Goal: Task Accomplishment & Management: Use online tool/utility

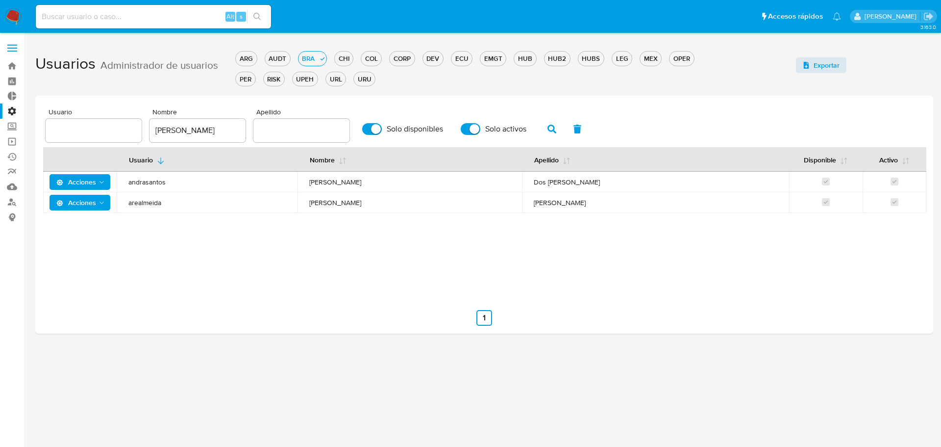
click at [102, 202] on icon "Acciones" at bounding box center [102, 203] width 8 height 8
click at [83, 226] on button "Detalle" at bounding box center [82, 227] width 88 height 24
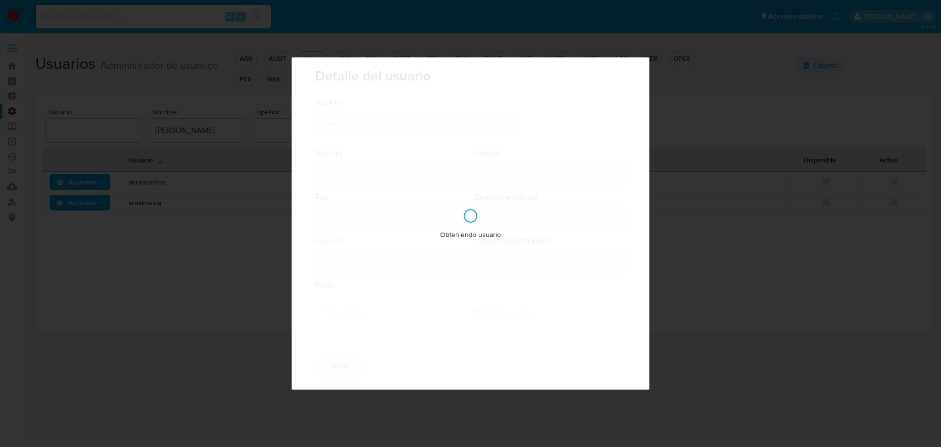
type input "Andreia Regina"
type input "De Almeida"
type input "Brazil"
type input "andreia.almeida@mercadolivre.com"
type input "Specialist (80001722)"
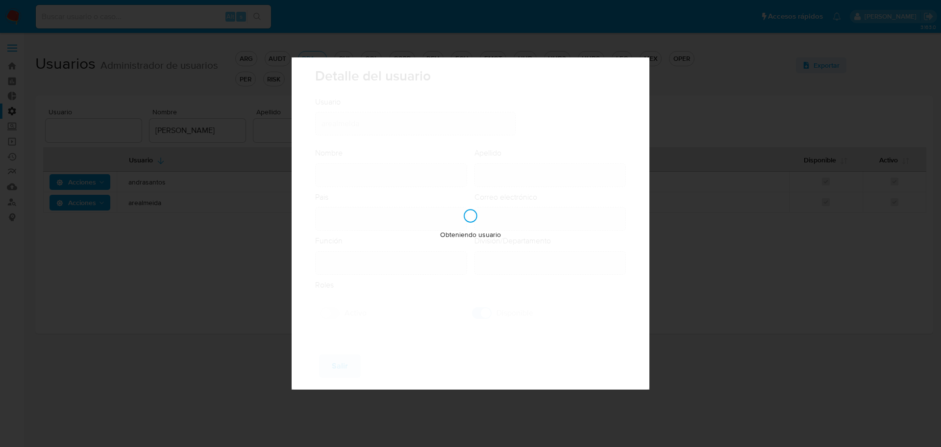
type input "Risk & Compliance AML Countries"
checkbox input "true"
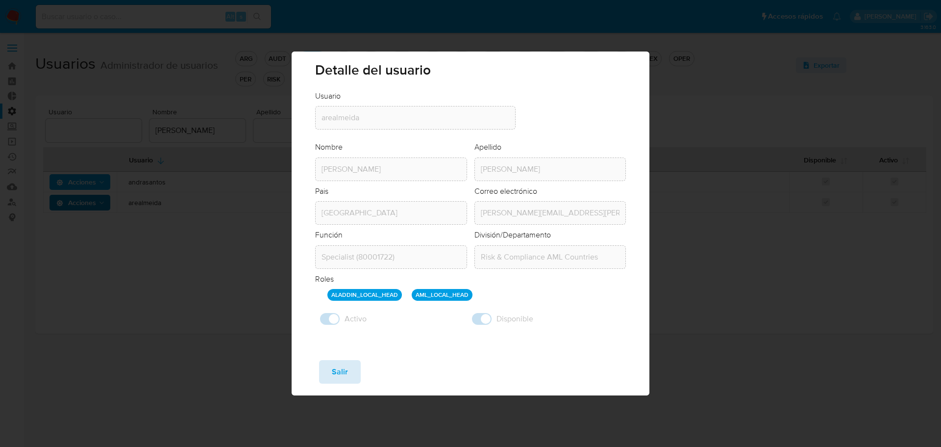
click at [344, 374] on span "Salir" at bounding box center [340, 372] width 16 height 22
checkbox input "false"
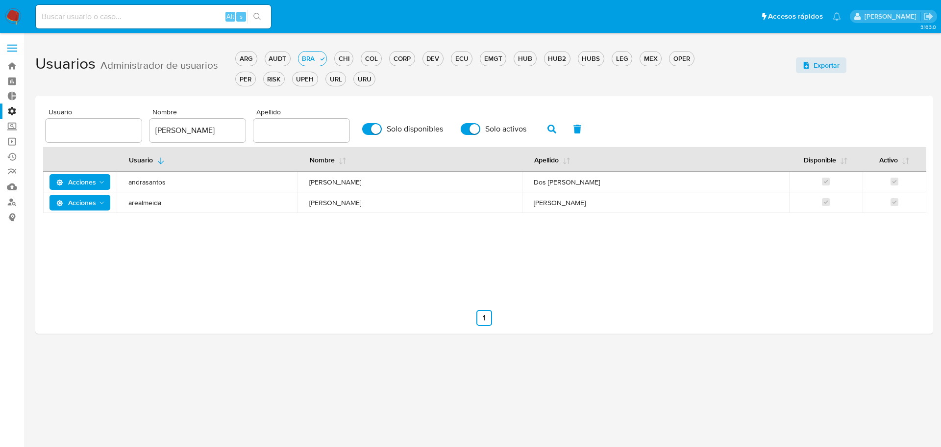
click at [101, 203] on polygon "Acciones" at bounding box center [102, 202] width 4 height 2
click at [80, 227] on button "Detalle" at bounding box center [82, 227] width 88 height 24
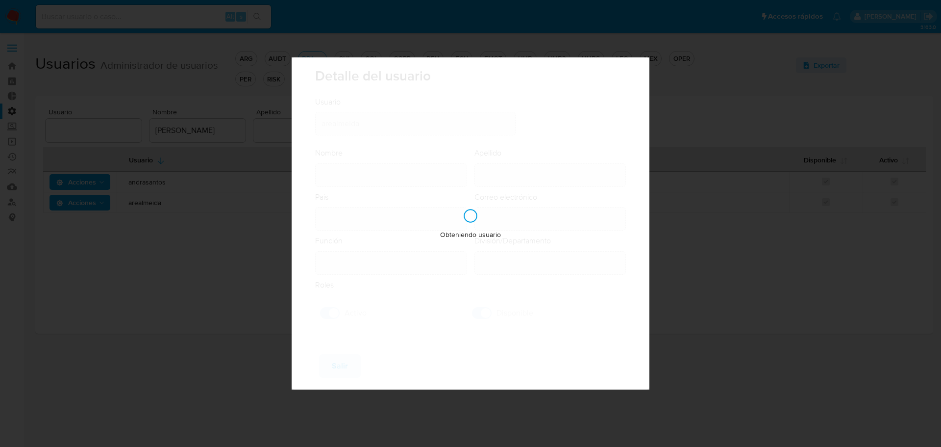
type input "Andreia Regina"
type input "De Almeida"
type input "Brazil"
type input "andreia.almeida@mercadolivre.com"
type input "Specialist (80001722)"
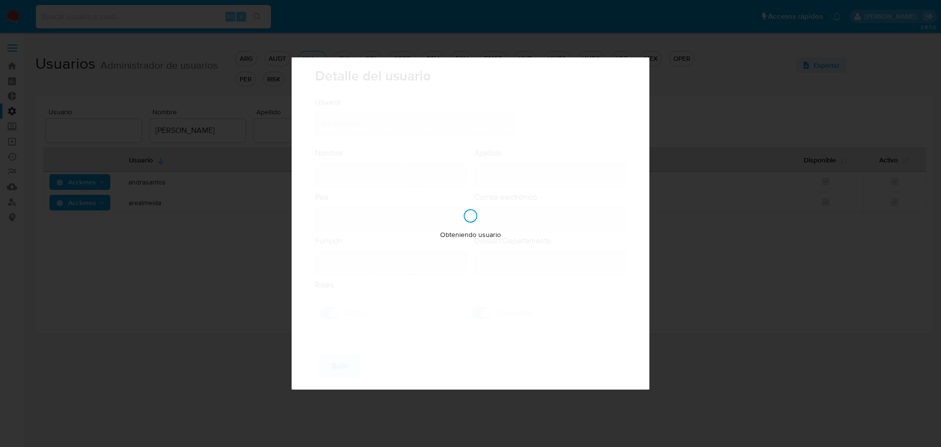
type input "Risk & Compliance AML Countries"
checkbox input "true"
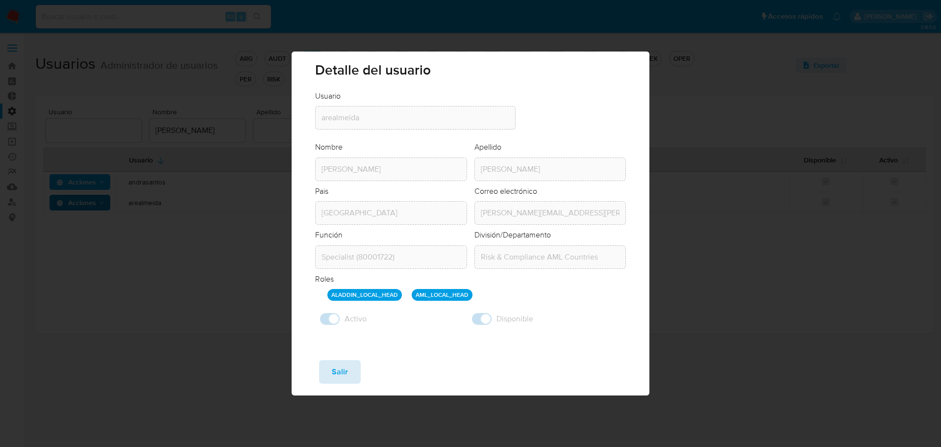
click at [354, 370] on button "Salir" at bounding box center [340, 372] width 42 height 24
checkbox input "false"
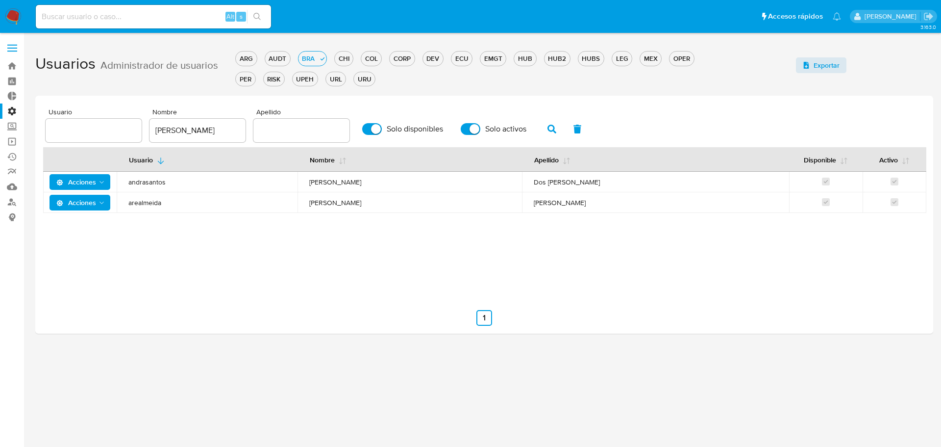
click at [100, 202] on icon "Acciones" at bounding box center [102, 203] width 8 height 8
click at [96, 223] on button "Detalle" at bounding box center [82, 227] width 88 height 24
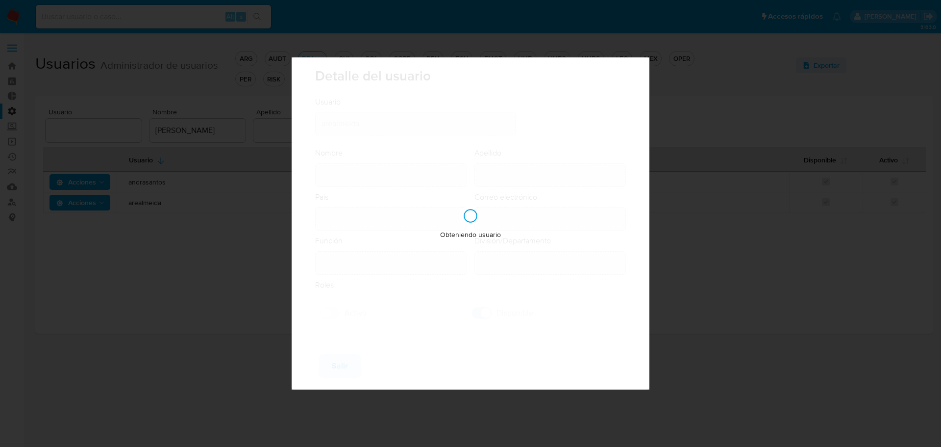
type input "Andreia Regina"
type input "De Almeida"
type input "Brazil"
type input "andreia.almeida@mercadolivre.com"
type input "Specialist (80001722)"
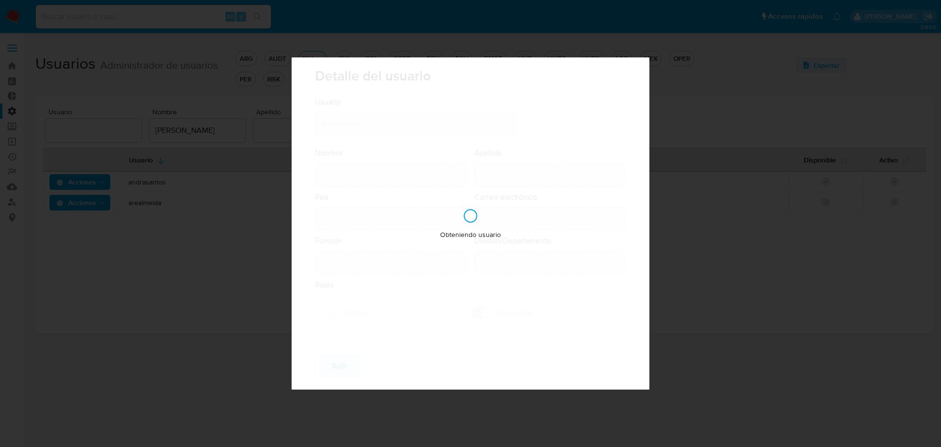
type input "Risk & Compliance AML Countries"
checkbox input "true"
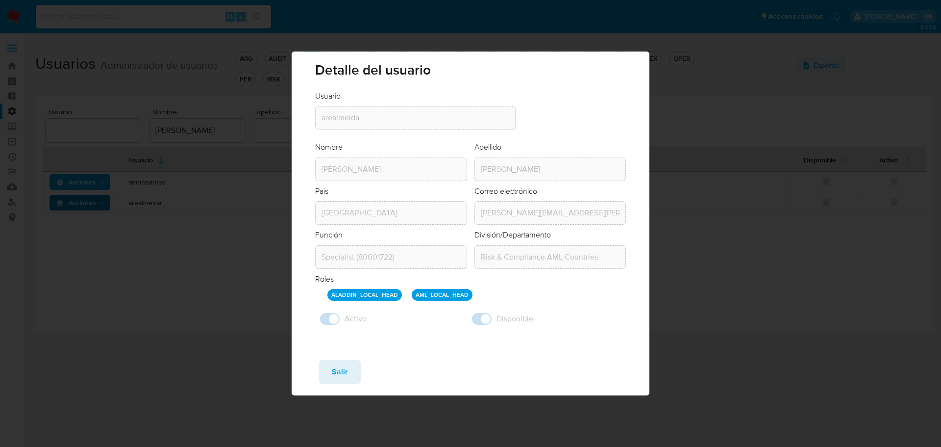
click at [313, 121] on div "Usuario Usuario arealmeida Nombre Nombre Andreia Regina Apellido Apellido De Al…" at bounding box center [471, 222] width 358 height 262
click at [342, 372] on span "Salir" at bounding box center [340, 372] width 16 height 22
checkbox input "false"
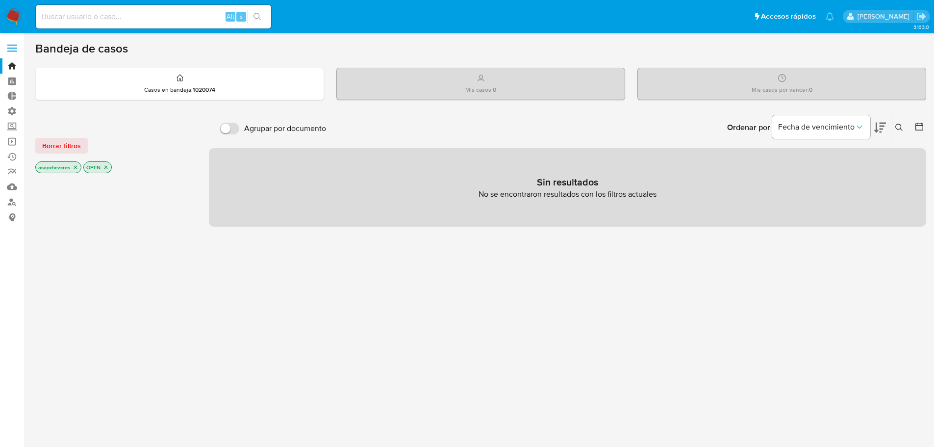
click at [14, 52] on label at bounding box center [12, 48] width 25 height 21
click at [0, 0] on input "checkbox" at bounding box center [0, 0] width 0 height 0
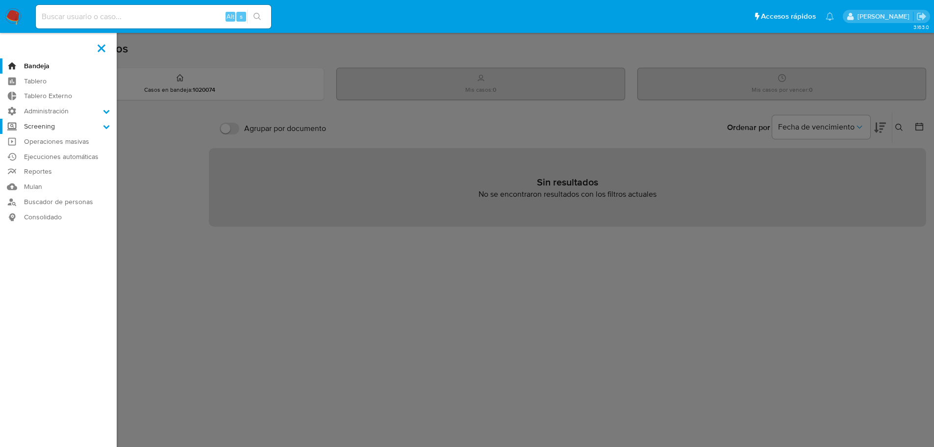
click at [52, 125] on label "Screening" at bounding box center [58, 126] width 117 height 15
click at [0, 0] on input "Screening" at bounding box center [0, 0] width 0 height 0
click at [56, 191] on link "Herramientas" at bounding box center [58, 189] width 117 height 12
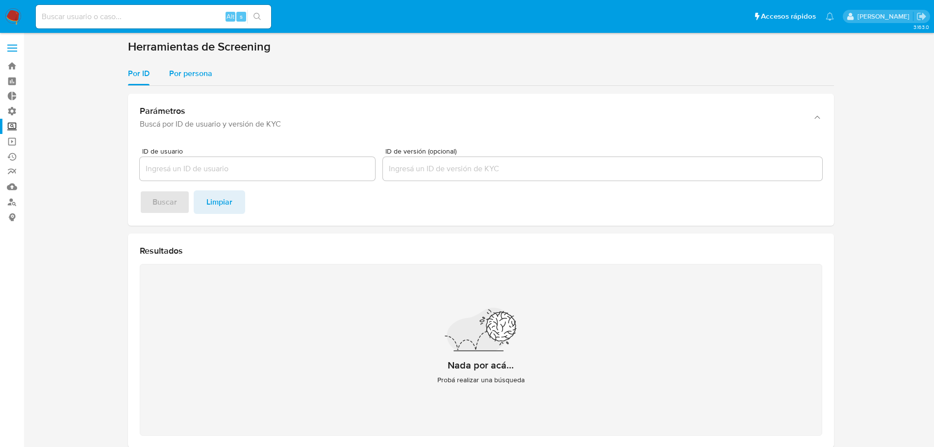
click at [181, 79] on div "Por persona" at bounding box center [190, 74] width 43 height 24
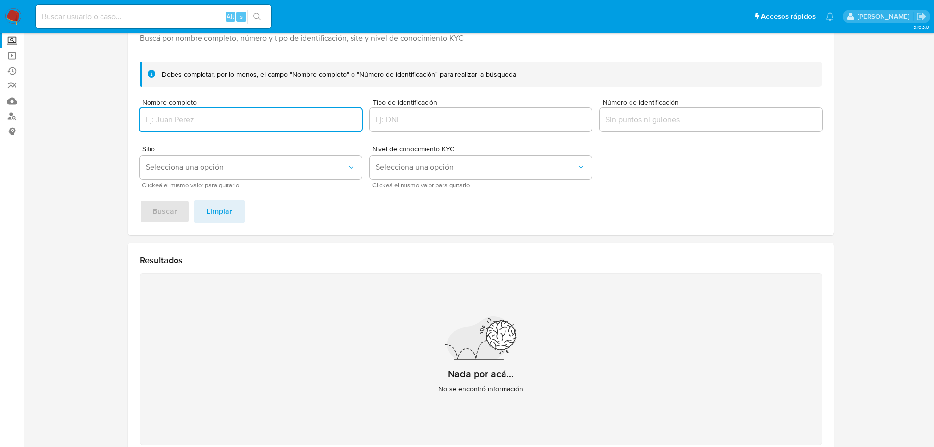
scroll to position [98, 0]
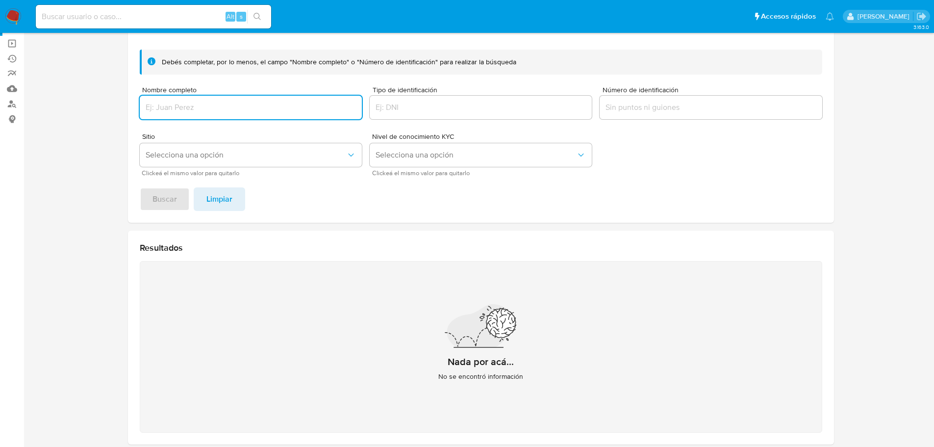
click at [209, 110] on input "Nombre completo" at bounding box center [251, 107] width 222 height 13
type input "andreia regina de almeida"
click at [145, 200] on button "Buscar" at bounding box center [165, 199] width 50 height 24
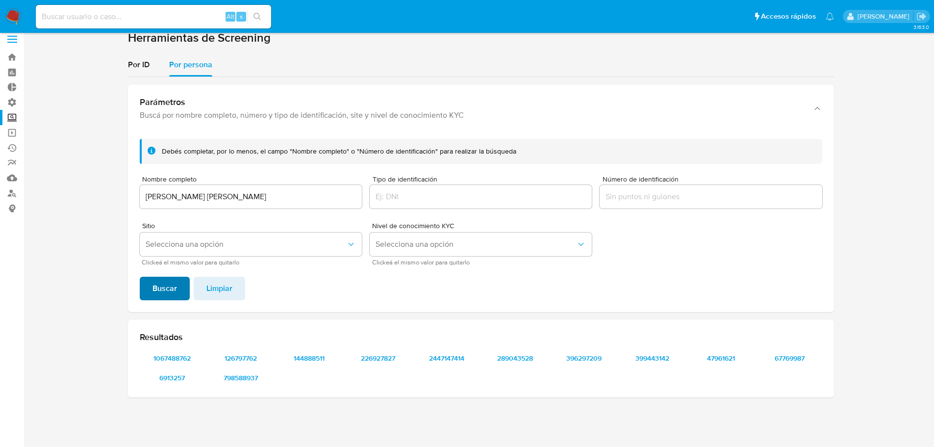
scroll to position [9, 0]
